Goal: Information Seeking & Learning: Learn about a topic

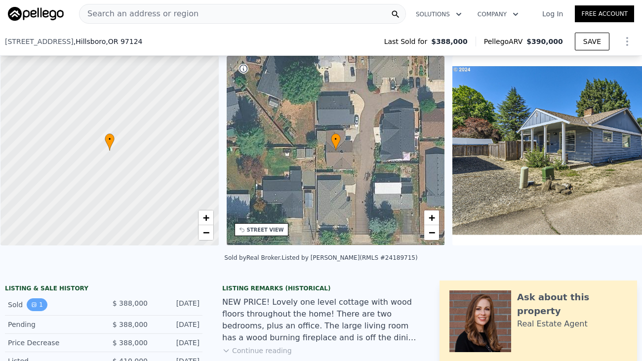
scroll to position [148, 0]
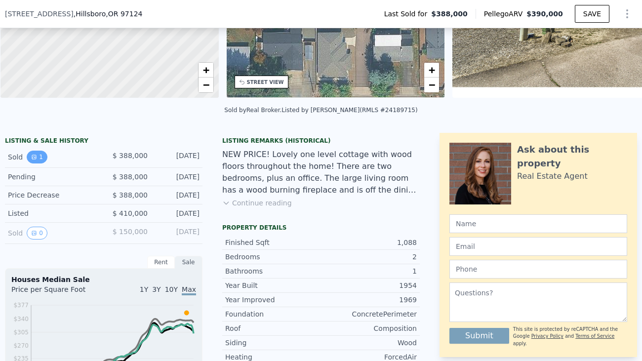
click at [40, 161] on button "1" at bounding box center [37, 157] width 21 height 13
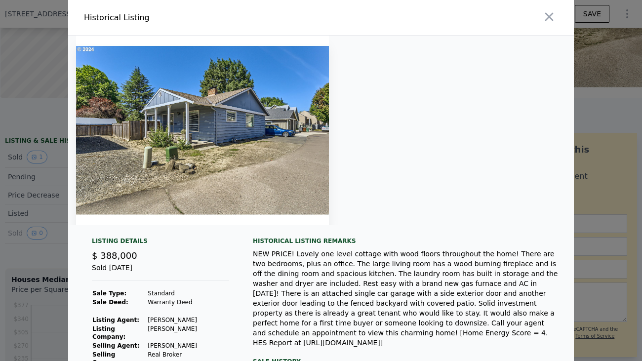
scroll to position [85, 0]
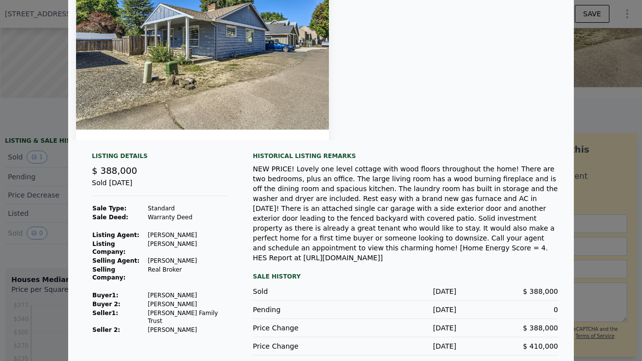
click at [184, 300] on td "[PERSON_NAME]" at bounding box center [188, 304] width 82 height 9
drag, startPoint x: 188, startPoint y: 307, endPoint x: 138, endPoint y: 310, distance: 49.5
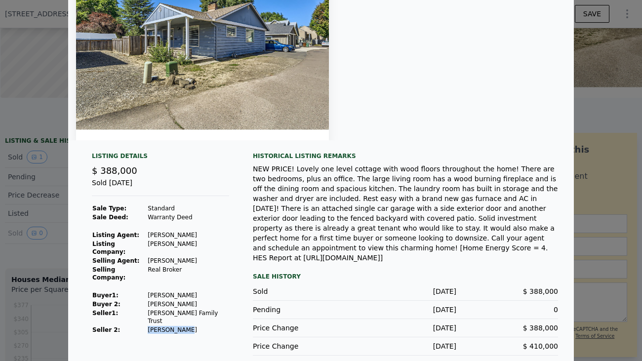
click at [138, 326] on tr "Seller 2: [PERSON_NAME]" at bounding box center [160, 330] width 137 height 9
copy tr "[PERSON_NAME]"
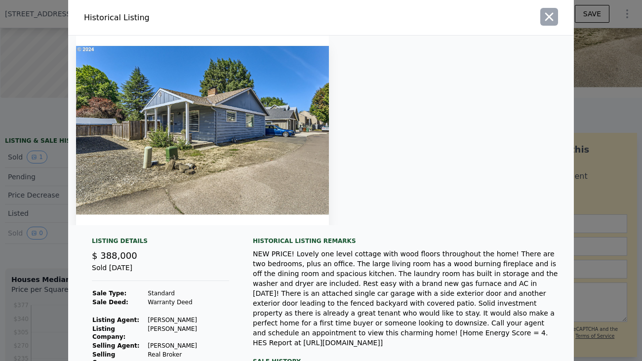
click at [546, 16] on icon "button" at bounding box center [550, 17] width 14 height 14
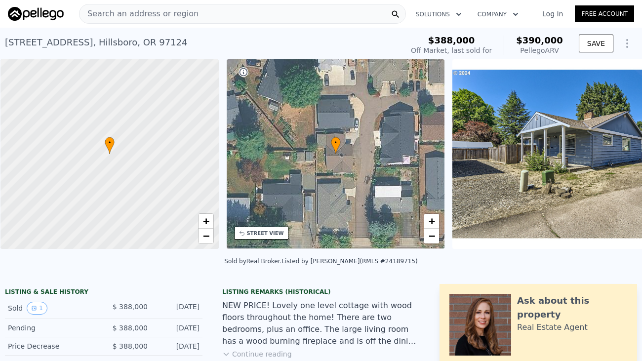
click at [237, 14] on div "Search an address or region" at bounding box center [242, 14] width 327 height 20
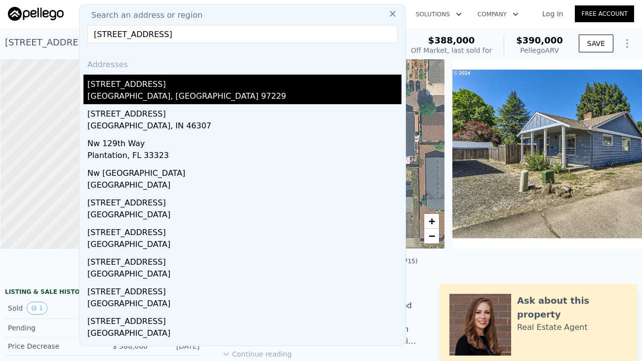
type input "[STREET_ADDRESS]"
click at [181, 89] on div "[STREET_ADDRESS]" at bounding box center [244, 83] width 314 height 16
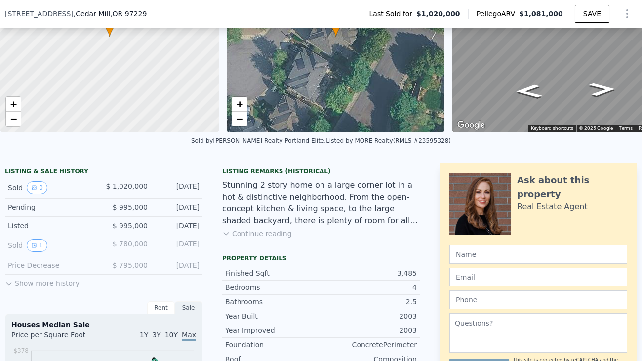
scroll to position [127, 0]
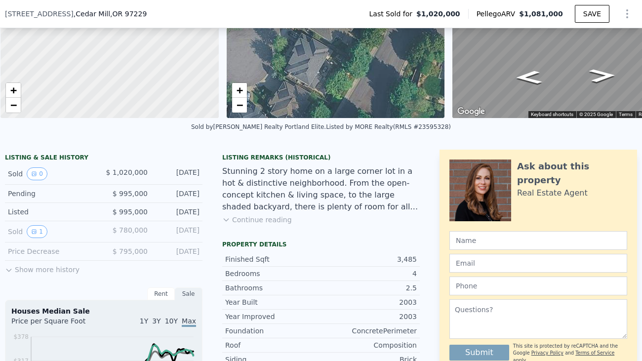
click at [43, 265] on button "Show more history" at bounding box center [42, 268] width 75 height 14
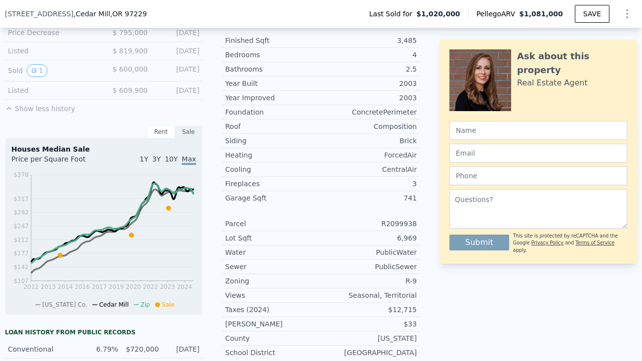
scroll to position [348, 0]
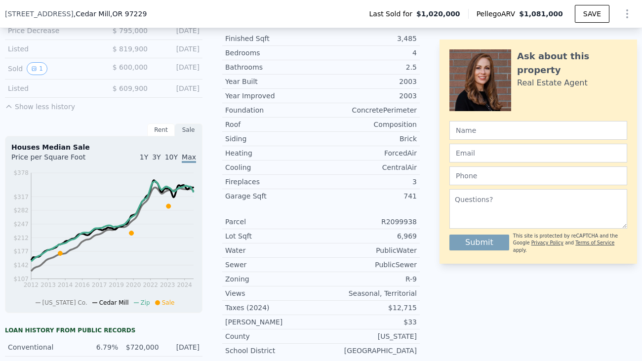
click at [158, 129] on div "Rent" at bounding box center [161, 130] width 28 height 13
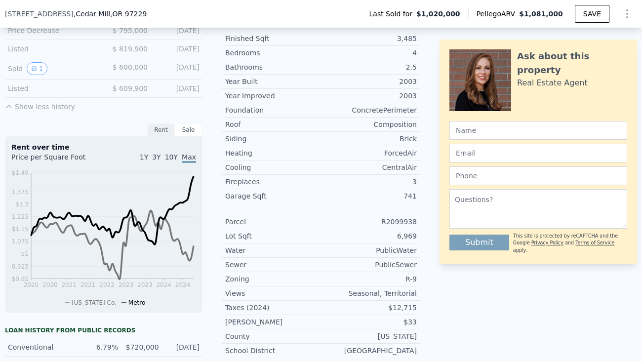
click at [191, 125] on div "Sale" at bounding box center [189, 130] width 28 height 13
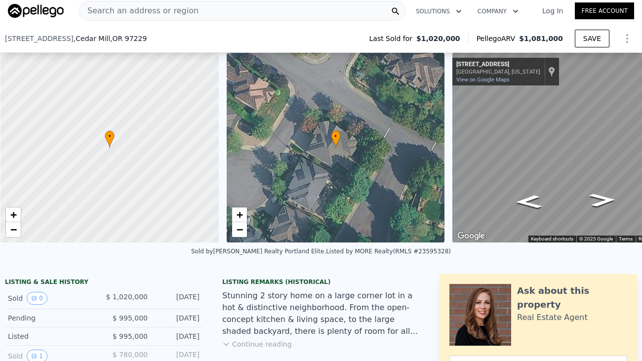
scroll to position [127, 0]
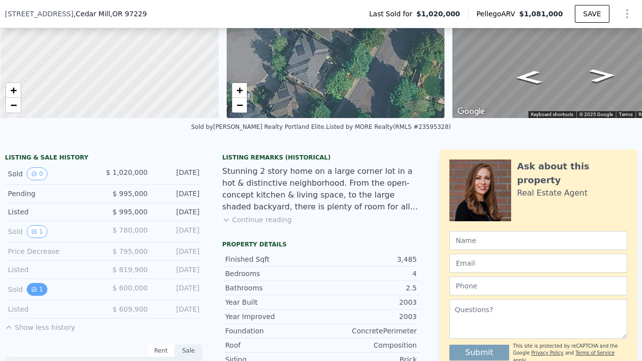
click at [39, 290] on button "1" at bounding box center [37, 289] width 21 height 13
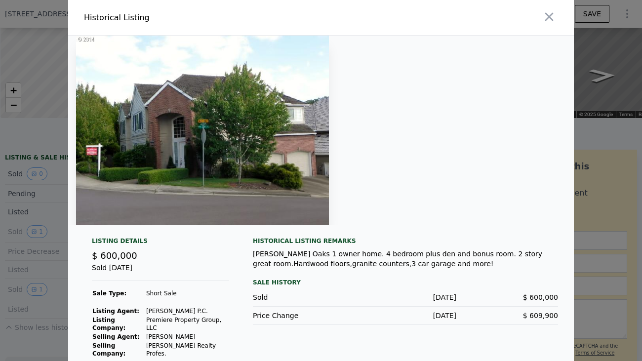
scroll to position [5, 0]
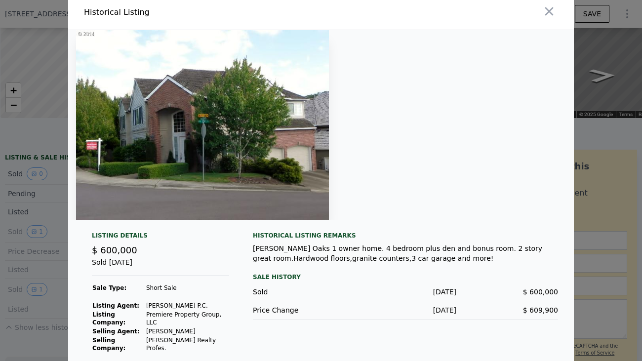
click at [256, 290] on div "Sold" at bounding box center [304, 292] width 102 height 10
click at [554, 10] on icon "button" at bounding box center [550, 11] width 14 height 14
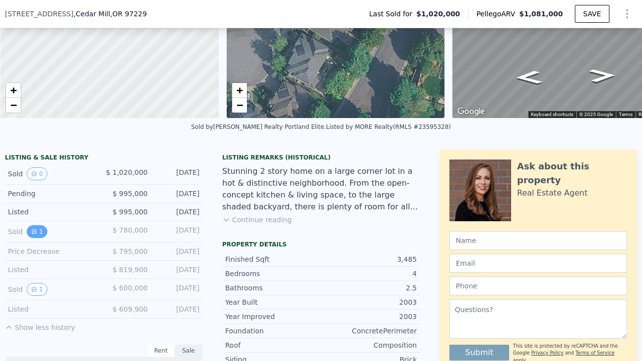
click at [38, 233] on button "1" at bounding box center [37, 231] width 21 height 13
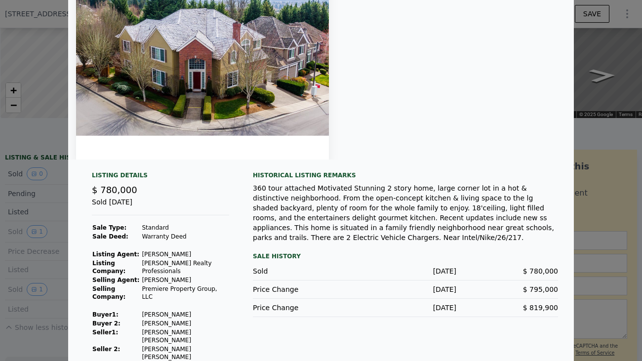
scroll to position [0, 0]
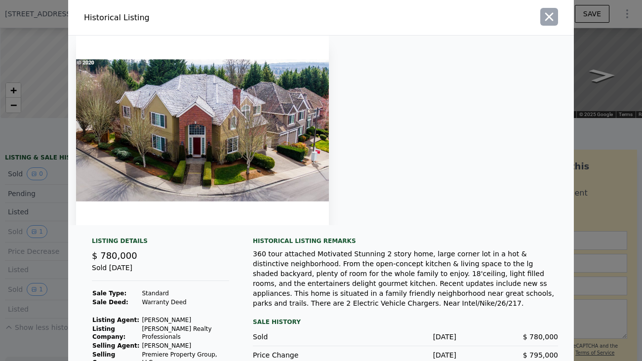
click at [553, 15] on icon "button" at bounding box center [550, 17] width 14 height 14
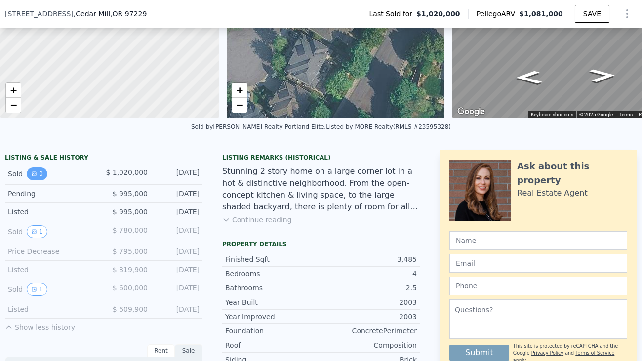
click at [39, 173] on button "0" at bounding box center [37, 174] width 21 height 13
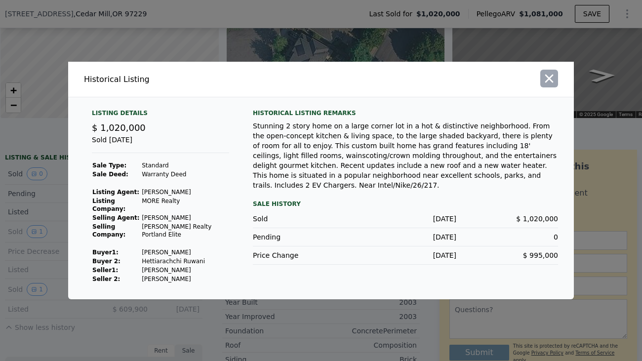
click at [546, 84] on icon "button" at bounding box center [550, 79] width 14 height 14
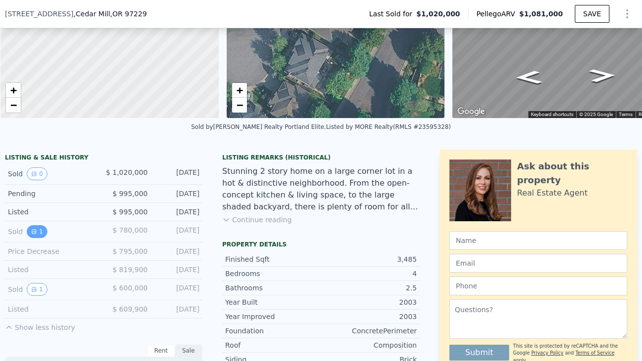
click at [40, 228] on button "1" at bounding box center [37, 231] width 21 height 13
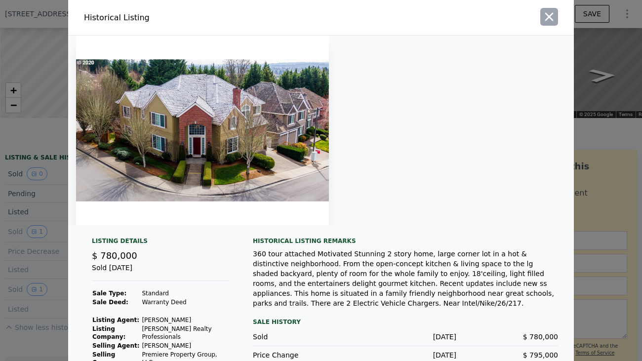
click at [556, 17] on icon "button" at bounding box center [550, 17] width 14 height 14
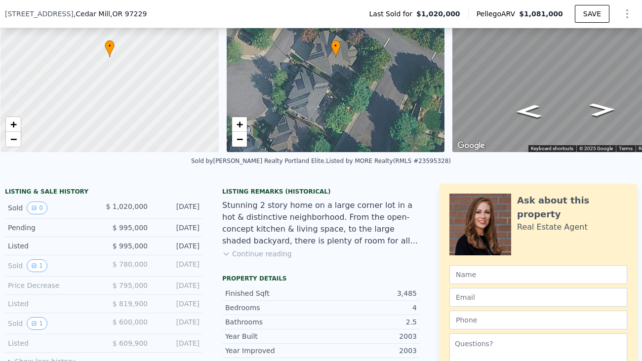
scroll to position [93, 0]
click at [263, 252] on button "Continue reading" at bounding box center [257, 255] width 70 height 10
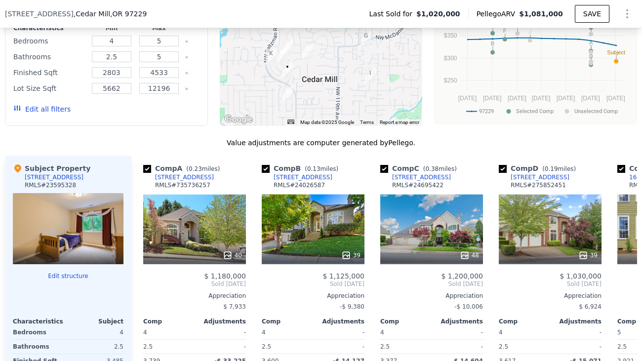
scroll to position [1134, 0]
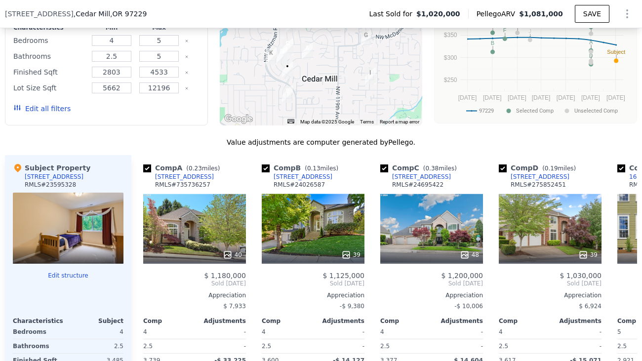
click at [77, 193] on div at bounding box center [68, 228] width 111 height 71
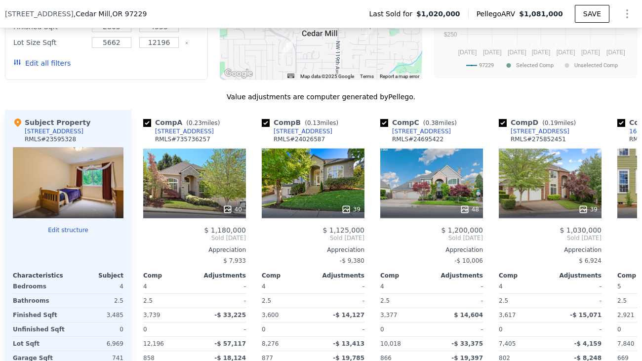
scroll to position [1178, 0]
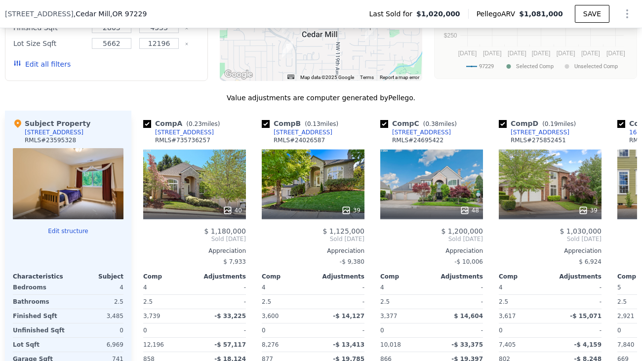
click at [54, 136] on div "RMLS # 23595328" at bounding box center [50, 140] width 51 height 8
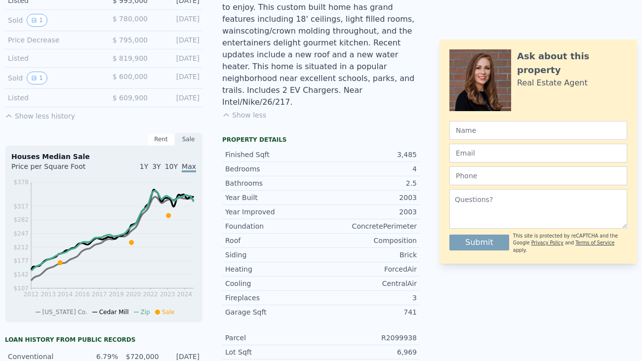
scroll to position [0, 0]
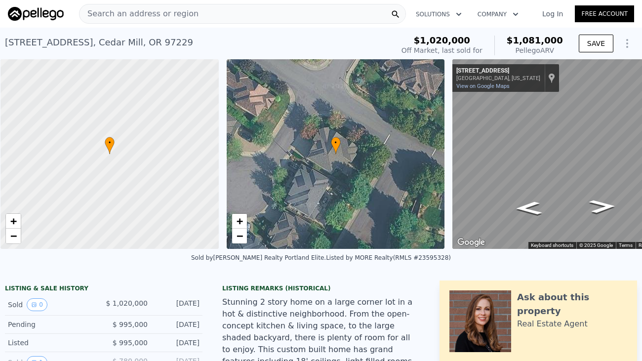
click at [261, 13] on div "Search an address or region" at bounding box center [242, 14] width 327 height 20
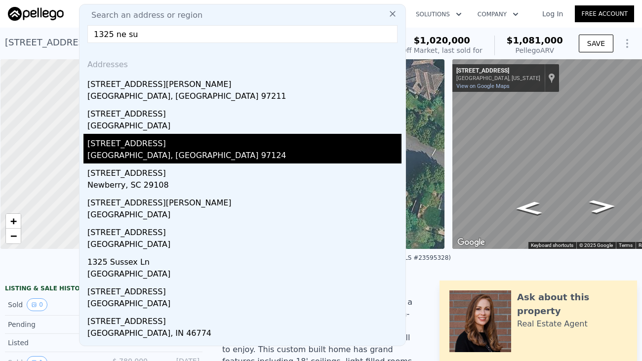
type input "1325 ne su"
click at [207, 138] on div "[STREET_ADDRESS]" at bounding box center [244, 142] width 314 height 16
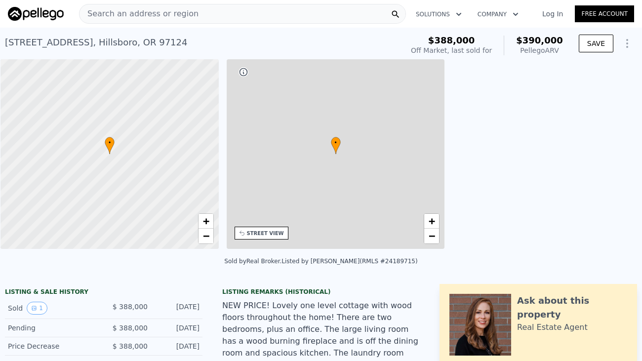
type input "3"
type input "4"
type input "1"
type input "2"
type input "1040"
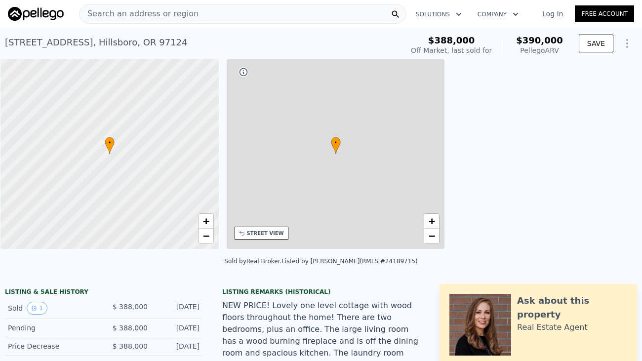
type input "1513"
type input "6534"
type input "11761"
type input "$ 390,000"
type input "5"
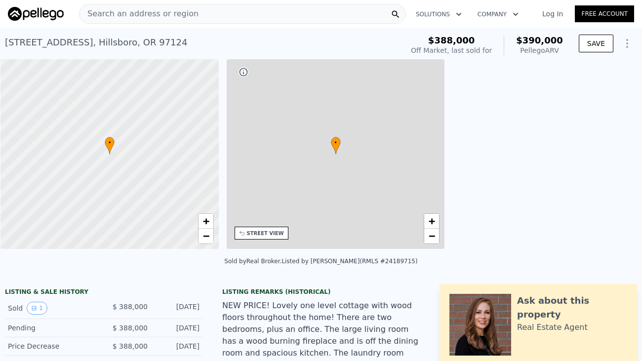
type input "-$ 43,911"
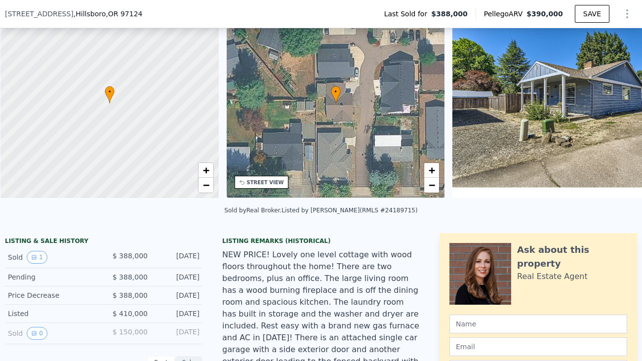
scroll to position [98, 0]
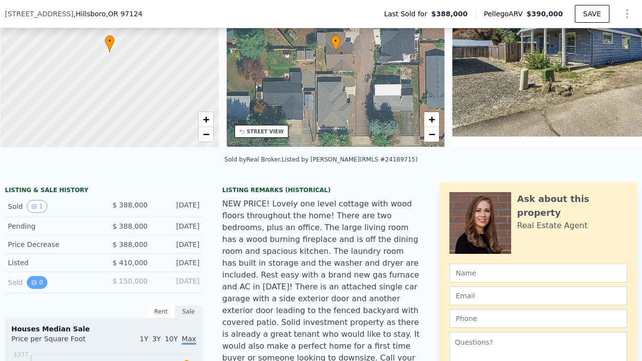
click at [41, 284] on button "0" at bounding box center [37, 282] width 21 height 13
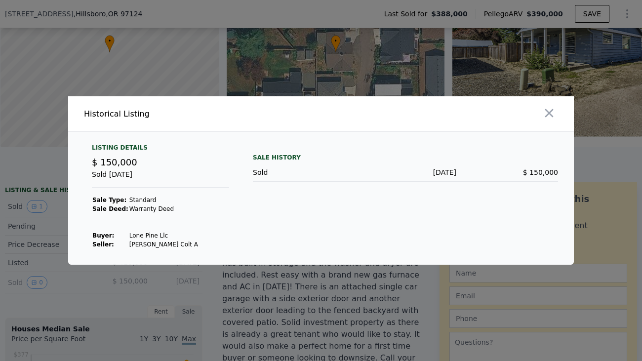
click at [154, 237] on td "Lone Pine Llc" at bounding box center [164, 235] width 70 height 9
click at [554, 111] on icon "button" at bounding box center [550, 113] width 14 height 14
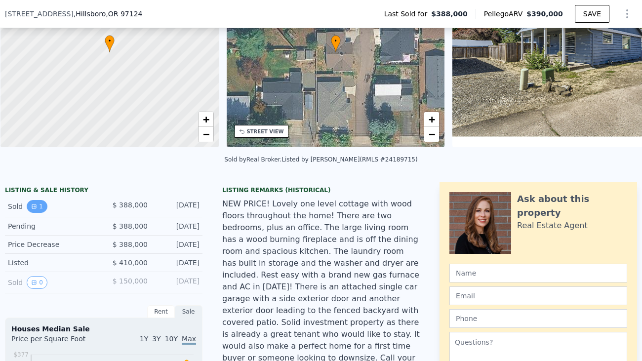
click at [35, 208] on icon "View historical data" at bounding box center [34, 207] width 4 height 4
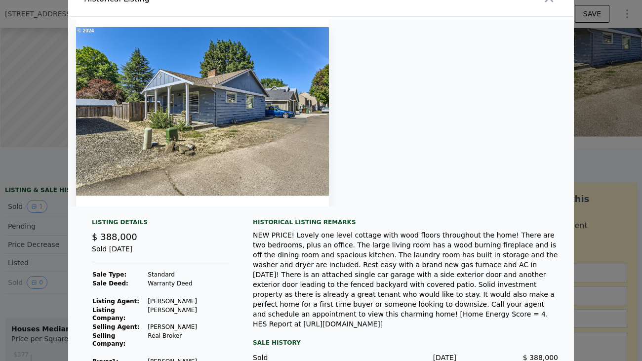
scroll to position [4, 0]
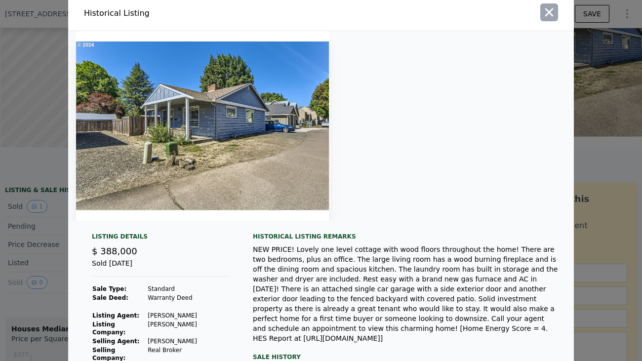
click at [551, 14] on icon "button" at bounding box center [550, 12] width 8 height 8
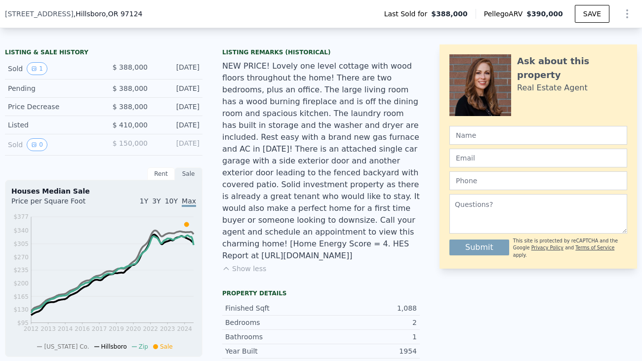
scroll to position [239, 0]
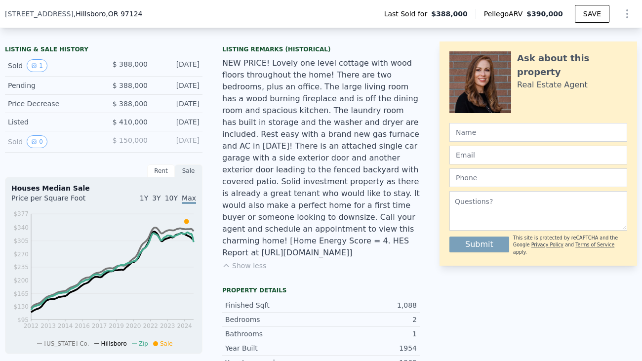
click at [86, 104] on div "Price Decrease" at bounding box center [52, 104] width 88 height 10
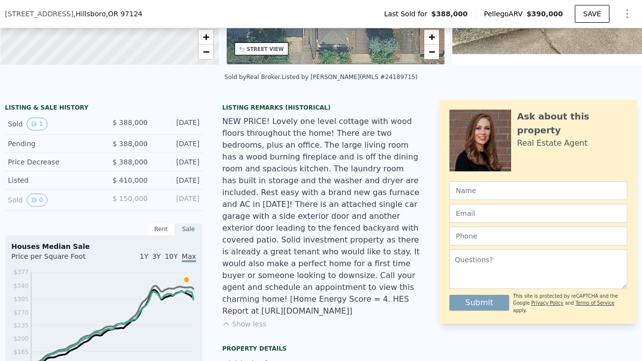
scroll to position [178, 0]
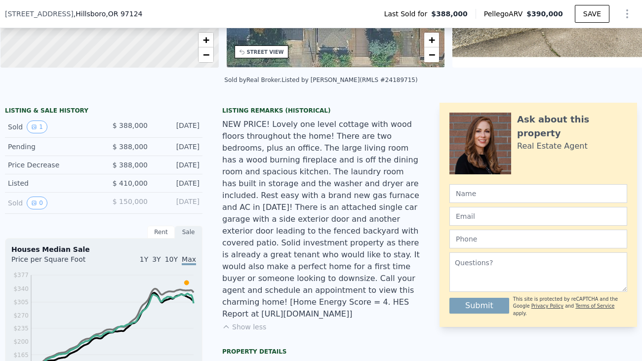
click at [46, 113] on div "LISTING & SALE HISTORY" at bounding box center [104, 112] width 198 height 10
click at [65, 112] on div "LISTING & SALE HISTORY" at bounding box center [104, 112] width 198 height 10
click at [159, 232] on div "Rent" at bounding box center [161, 232] width 28 height 13
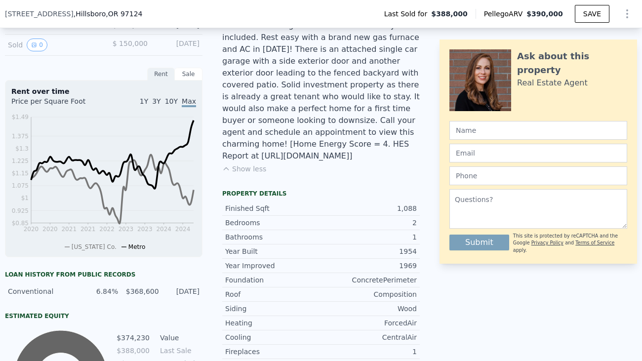
scroll to position [336, 0]
click at [187, 75] on div "Sale" at bounding box center [189, 73] width 28 height 13
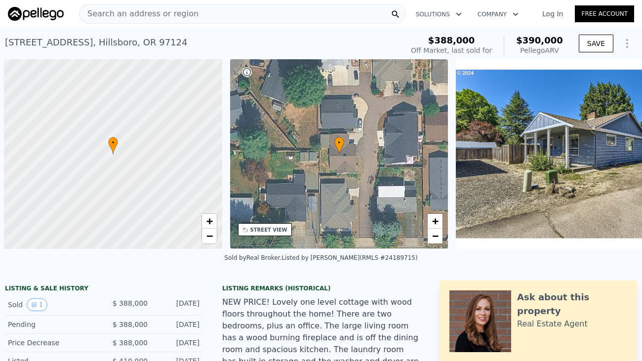
scroll to position [0, 296]
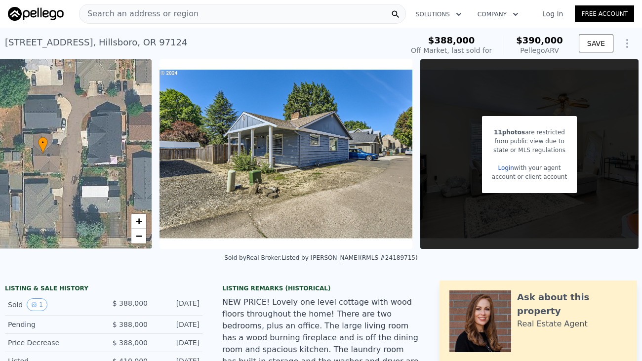
click at [536, 168] on span "with your agent" at bounding box center [537, 168] width 47 height 7
click at [175, 21] on div "Search an address or region" at bounding box center [139, 13] width 119 height 19
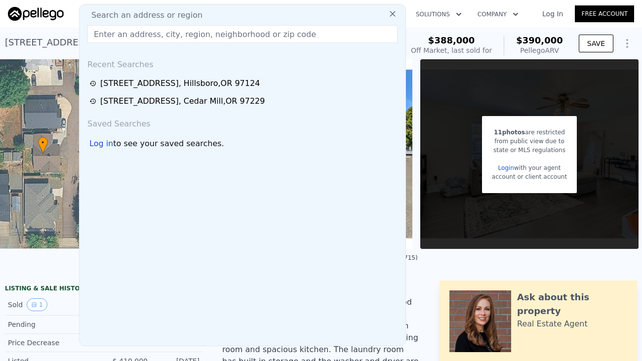
click at [392, 11] on icon at bounding box center [393, 14] width 6 height 6
